Goal: Transaction & Acquisition: Subscribe to service/newsletter

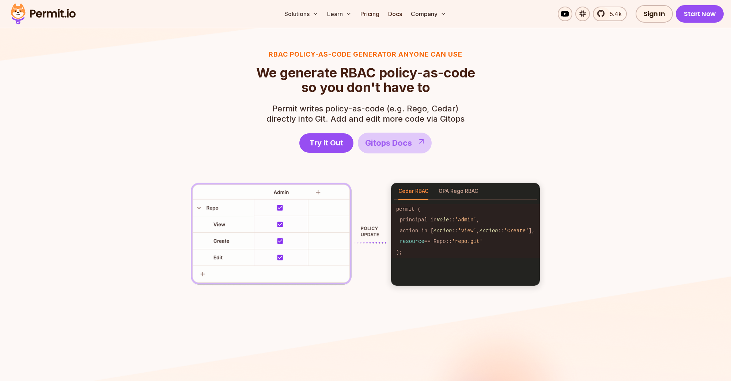
scroll to position [997, 0]
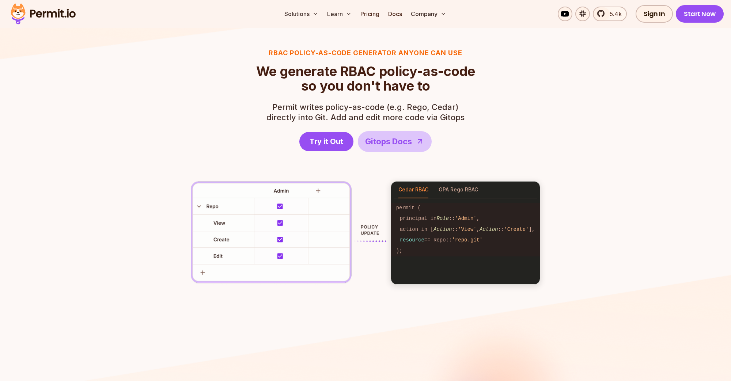
click at [270, 205] on img at bounding box center [289, 232] width 196 height 103
click at [323, 192] on img at bounding box center [289, 232] width 196 height 103
click at [197, 206] on img at bounding box center [289, 232] width 196 height 103
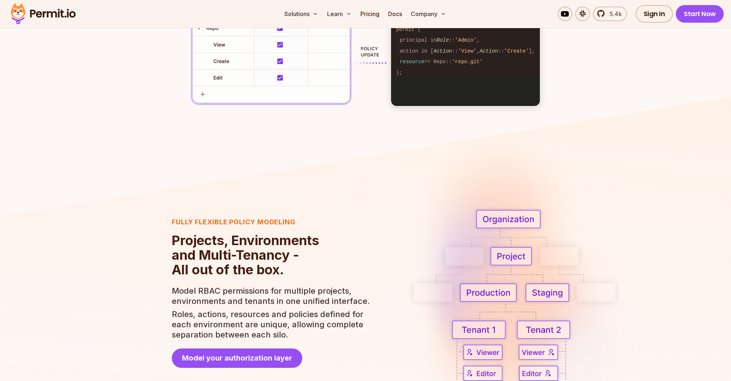
scroll to position [1048, 0]
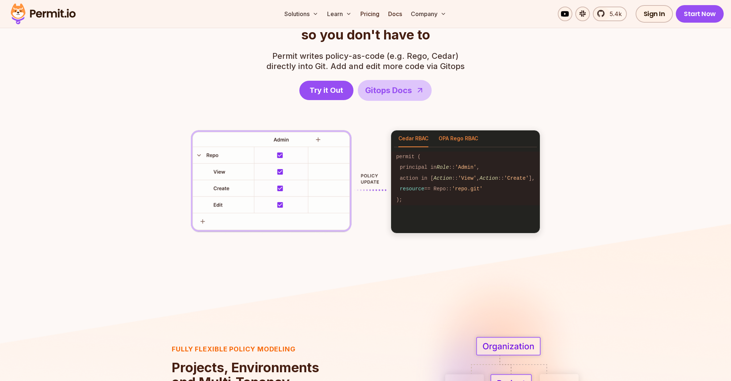
click at [463, 142] on button "OPA Rego RBAC" at bounding box center [458, 138] width 39 height 17
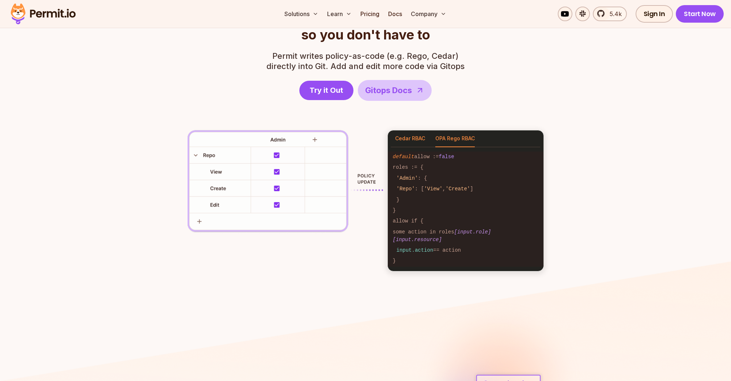
click at [405, 137] on button "Cedar RBAC" at bounding box center [410, 138] width 30 height 17
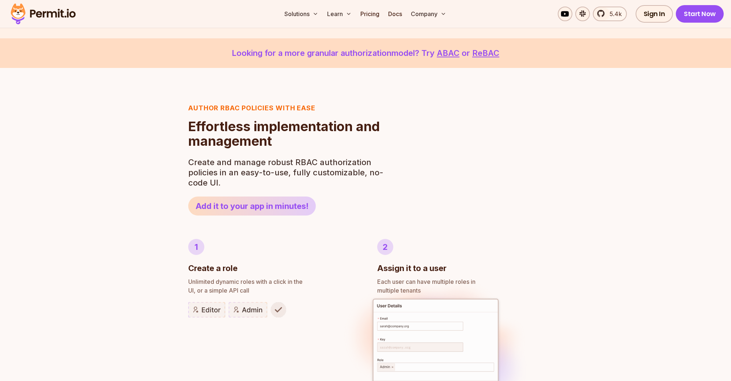
scroll to position [0, 0]
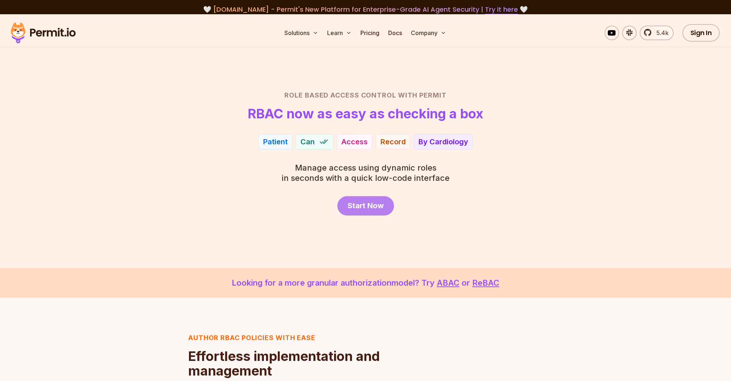
click at [365, 212] on link "Start Now" at bounding box center [365, 205] width 57 height 19
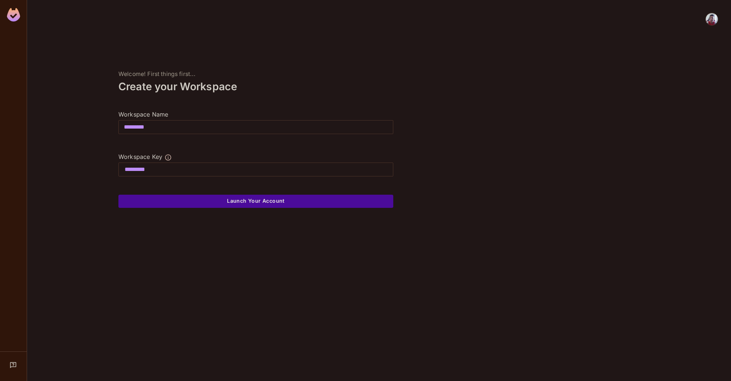
click at [174, 130] on input "*********" at bounding box center [256, 127] width 274 height 20
click at [178, 130] on input "*********" at bounding box center [256, 127] width 274 height 20
click at [178, 149] on div at bounding box center [255, 144] width 275 height 18
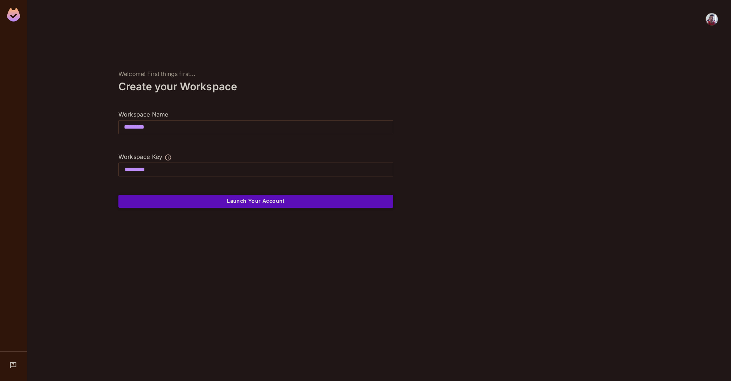
click at [236, 202] on button "Launch Your Account" at bounding box center [255, 201] width 275 height 13
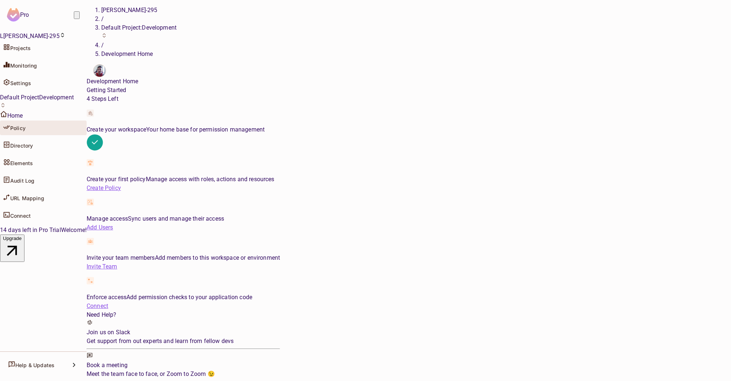
click at [26, 131] on span "Policy" at bounding box center [17, 128] width 15 height 6
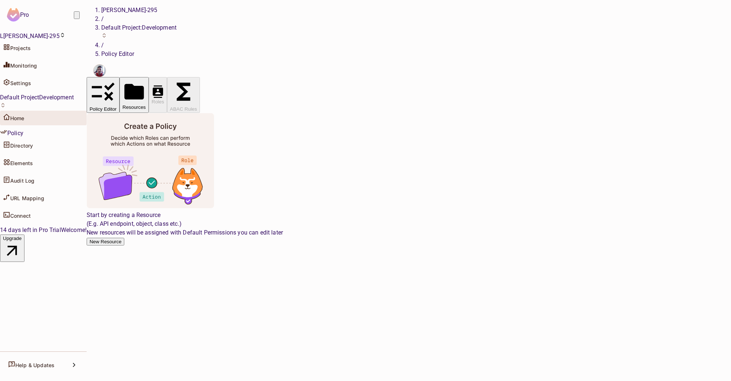
click at [41, 125] on div "Home" at bounding box center [43, 118] width 87 height 15
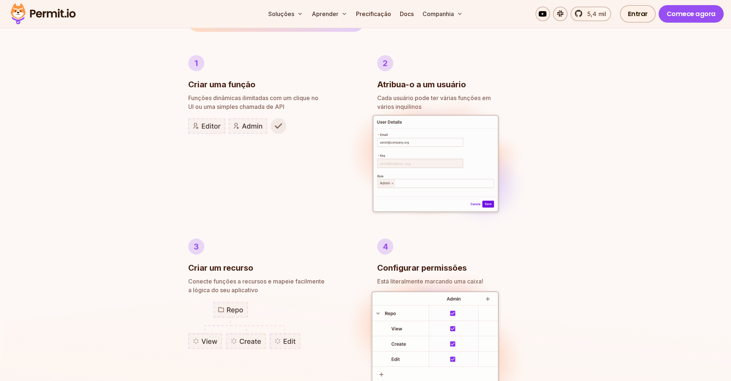
scroll to position [414, 0]
click at [278, 129] on img at bounding box center [237, 125] width 98 height 15
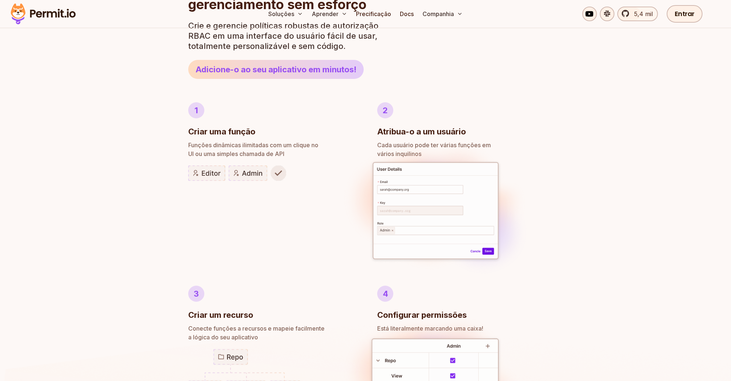
scroll to position [0, 0]
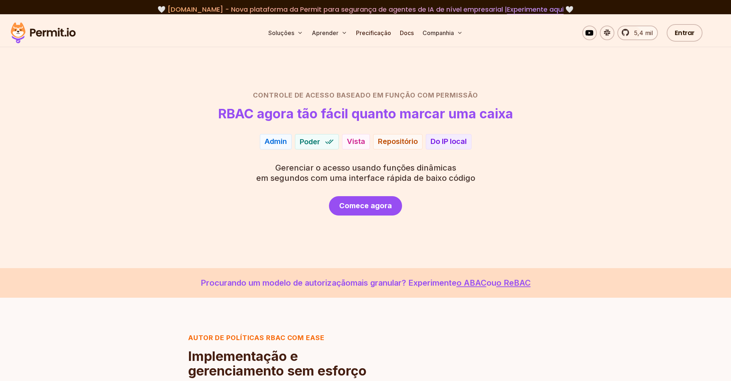
drag, startPoint x: 498, startPoint y: 67, endPoint x: 506, endPoint y: 35, distance: 32.9
click at [498, 67] on section "Controle de acesso baseado em função com permissão RBAC agora tão fácil quanto …" at bounding box center [365, 141] width 731 height 254
